Goal: Check status: Check status

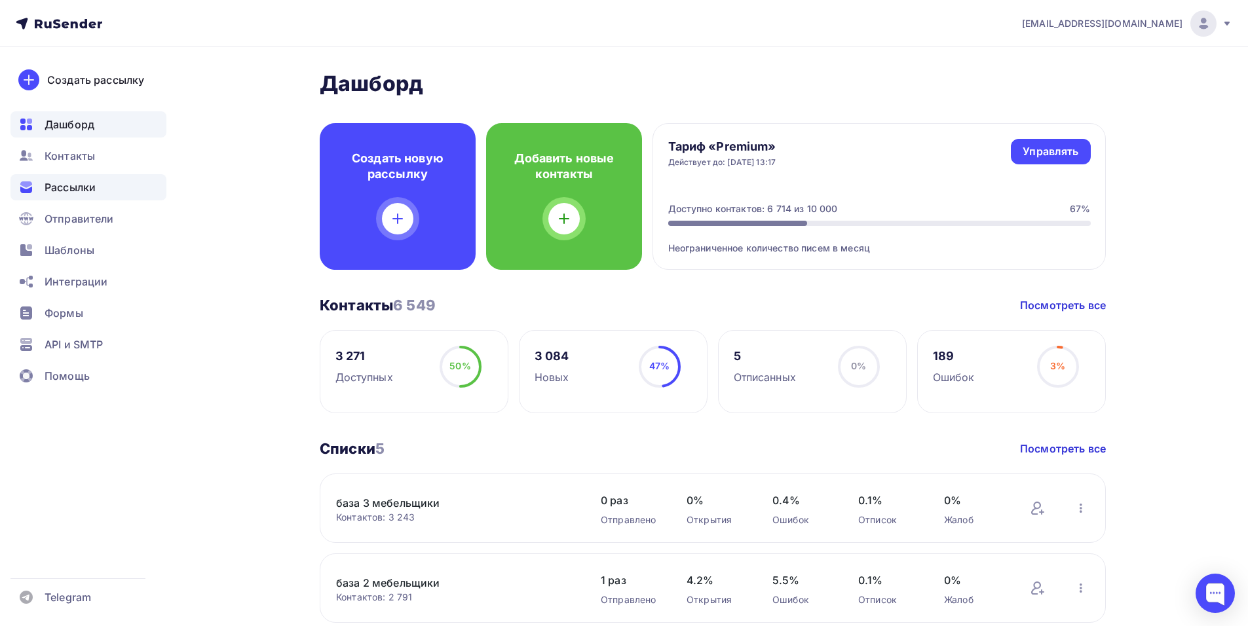
click at [54, 178] on div "Рассылки" at bounding box center [88, 187] width 156 height 26
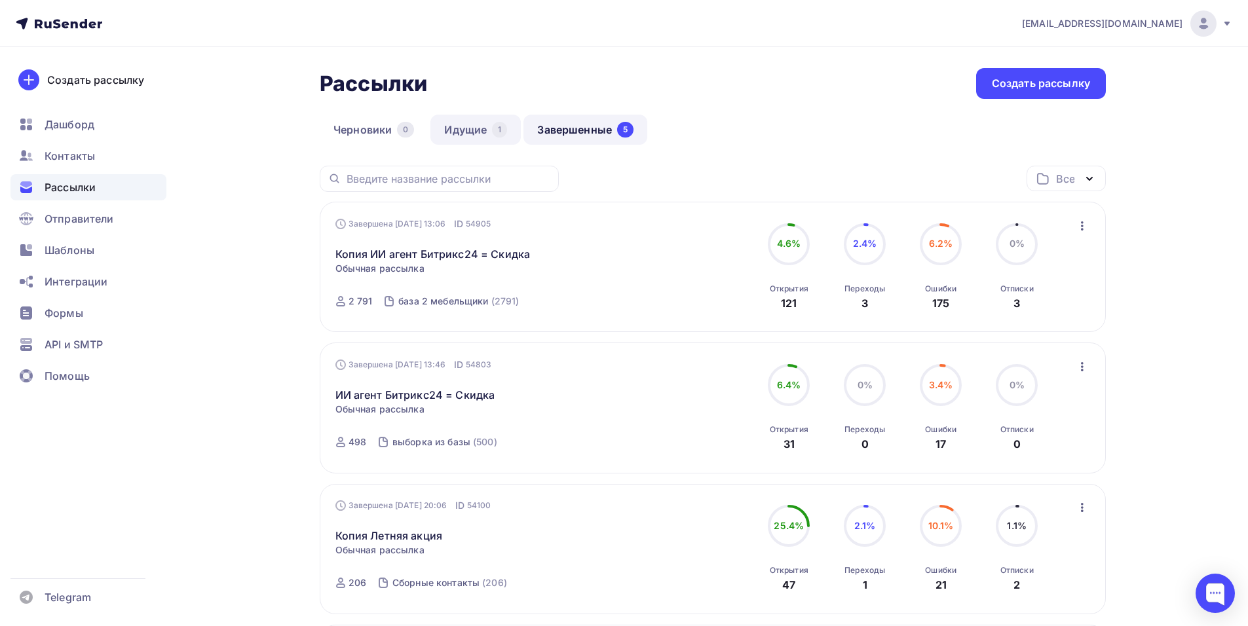
click at [473, 132] on link "Идущие 1" at bounding box center [475, 130] width 90 height 30
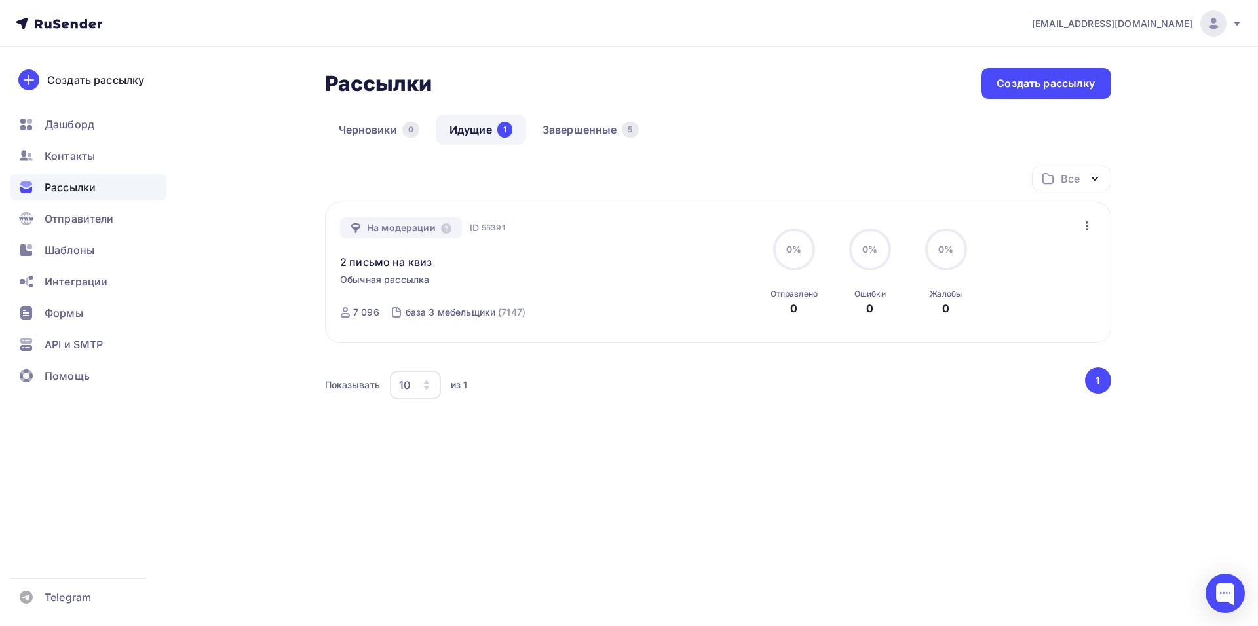
click at [66, 186] on span "Рассылки" at bounding box center [70, 187] width 51 height 16
